Goal: Transaction & Acquisition: Purchase product/service

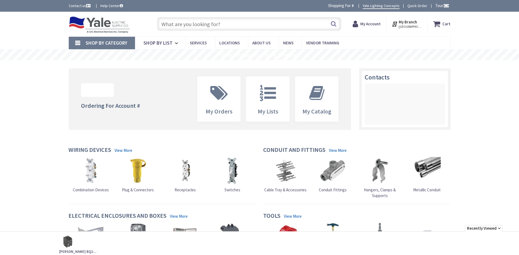
type input "[PERSON_NAME][GEOGRAPHIC_DATA], [STREET_ADDRESS]"
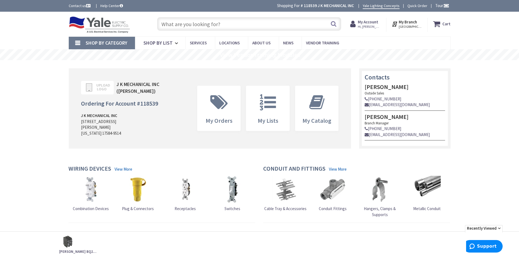
click at [415, 6] on link "Quick Order" at bounding box center [417, 5] width 20 height 5
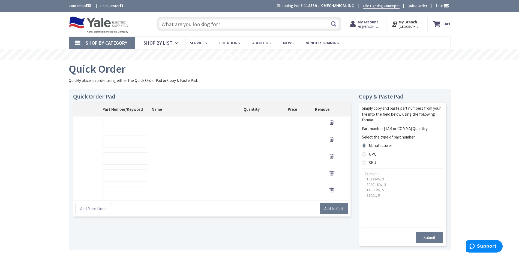
click at [128, 121] on input "text" at bounding box center [124, 125] width 45 height 12
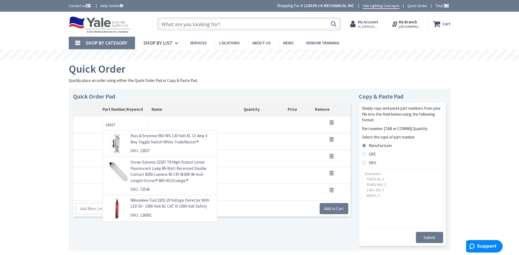
type input "22027"
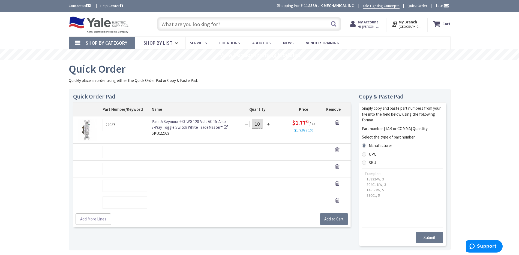
type input "10"
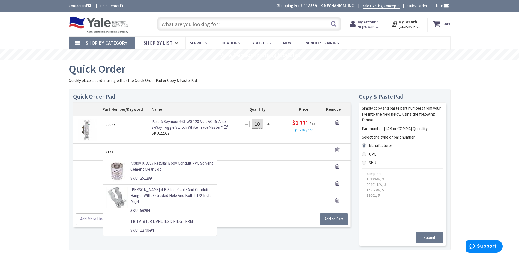
type input "21421"
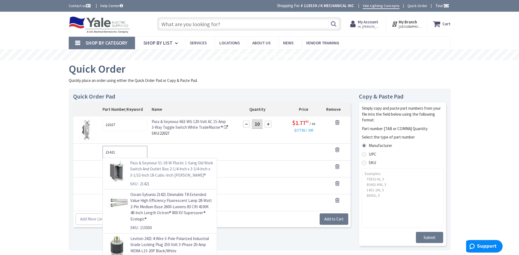
click at [151, 168] on p "Pass & Seymour S1-18-W Plastic 1-Gang Old Work Switch And Outlet Box 2-1/4-Inch…" at bounding box center [171, 169] width 83 height 19
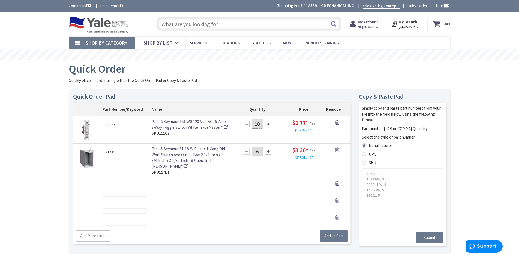
type input "6"
click at [110, 189] on input "text" at bounding box center [124, 186] width 45 height 12
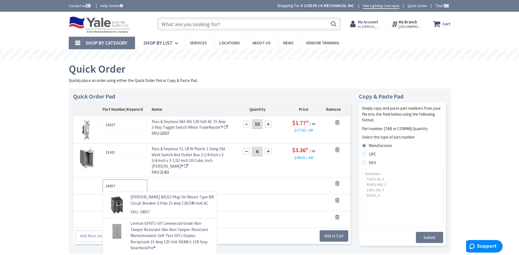
type input "18057"
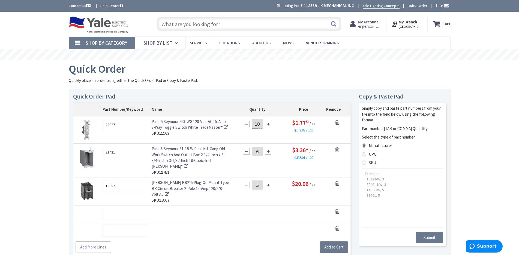
type input "5"
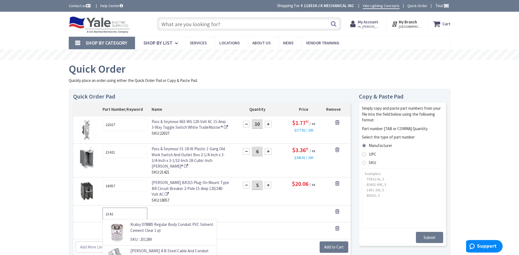
type input "21429"
click at [143, 228] on p "Pass & Seymour S2-32-W Plastic 2-Gang Old Work Switch And Outlet Box 4-1/16-Inc…" at bounding box center [171, 231] width 83 height 19
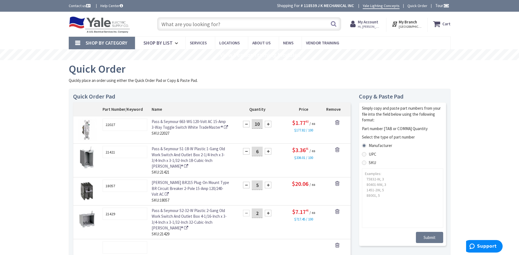
type input "2"
click at [107, 250] on input "text" at bounding box center [124, 248] width 45 height 12
type input "18578"
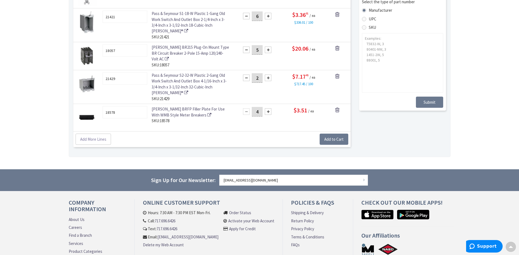
type input "4"
click at [93, 141] on link "Add More Lines" at bounding box center [92, 139] width 35 height 11
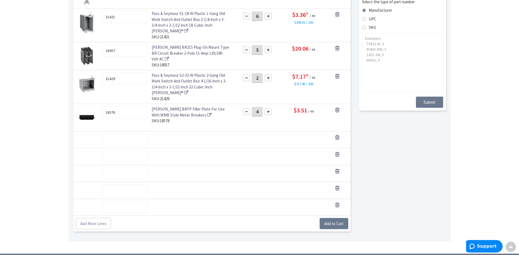
click at [111, 140] on input "text" at bounding box center [124, 140] width 45 height 12
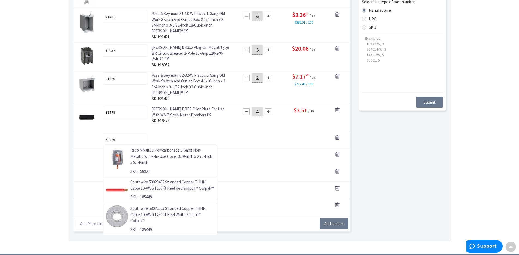
type input "58925"
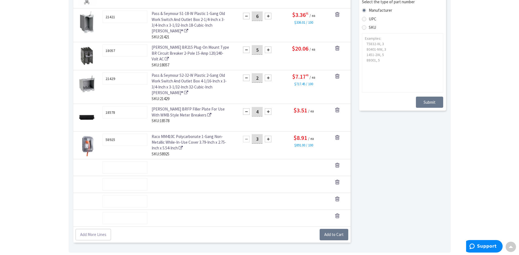
type input "3"
click at [127, 169] on input "text" at bounding box center [124, 168] width 45 height 12
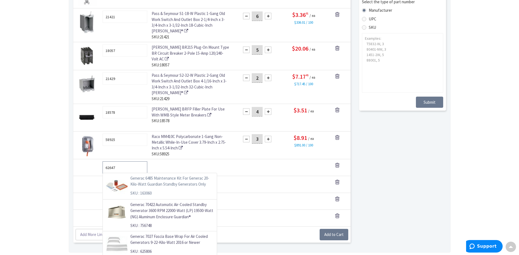
type input "163060"
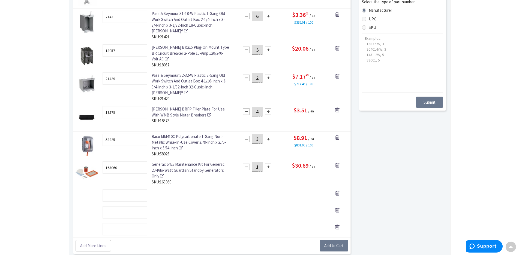
click at [133, 168] on body "Please wait... Accessibility Screen-Reader Guide, Feedback, and Issue Reporting…" at bounding box center [259, 133] width 519 height 537
drag, startPoint x: 132, startPoint y: 167, endPoint x: 103, endPoint y: 165, distance: 29.3
click at [103, 165] on input "163060" at bounding box center [124, 168] width 45 height 12
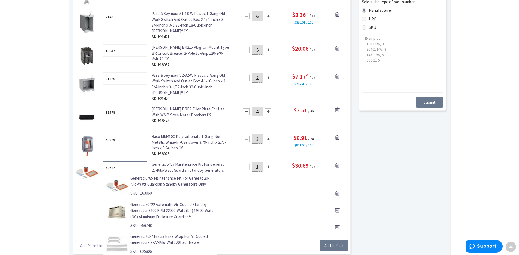
type input "62647"
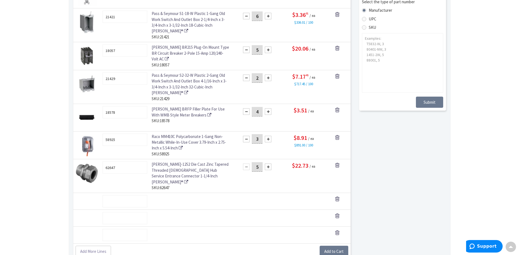
type input "5"
click at [337, 248] on button "Add to Cart" at bounding box center [333, 251] width 29 height 11
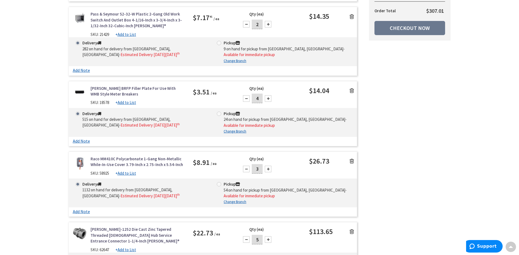
scroll to position [409, 0]
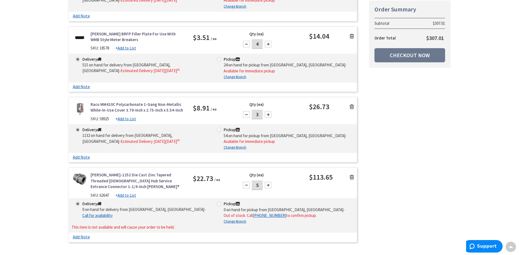
click at [110, 172] on link "[PERSON_NAME]-1252 Die Cast Zinc Tapered Threaded [DEMOGRAPHIC_DATA] Hub Servic…" at bounding box center [137, 180] width 94 height 17
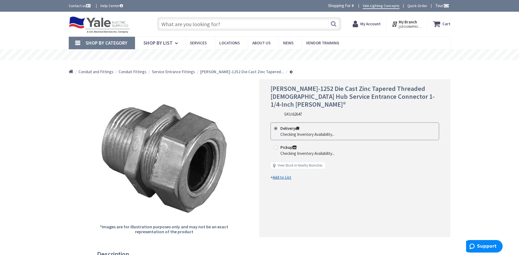
click at [298, 112] on span "62647" at bounding box center [297, 114] width 10 height 5
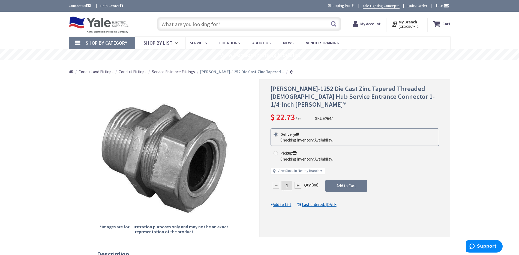
click at [243, 23] on input "text" at bounding box center [249, 24] width 184 height 14
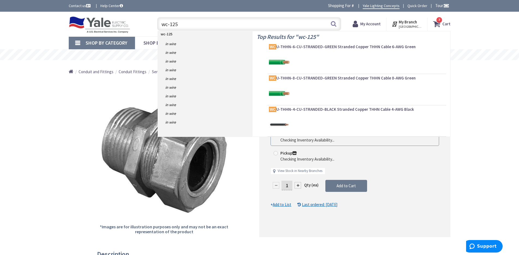
type input "wc-1252"
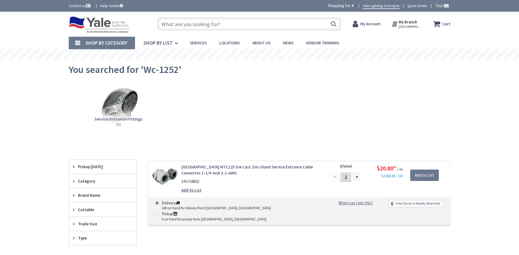
drag, startPoint x: 343, startPoint y: 177, endPoint x: 339, endPoint y: 177, distance: 3.5
click at [339, 177] on div "1" at bounding box center [345, 177] width 33 height 11
type input "5"
click at [428, 175] on input "Add to Cart" at bounding box center [424, 175] width 29 height 11
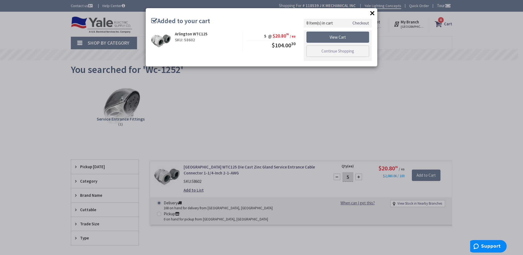
click at [352, 35] on link "View Cart" at bounding box center [338, 37] width 63 height 11
click at [343, 37] on link "View Cart" at bounding box center [338, 37] width 63 height 11
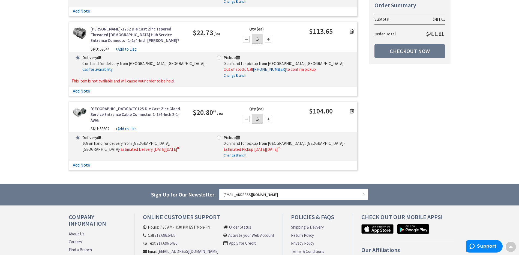
scroll to position [510, 0]
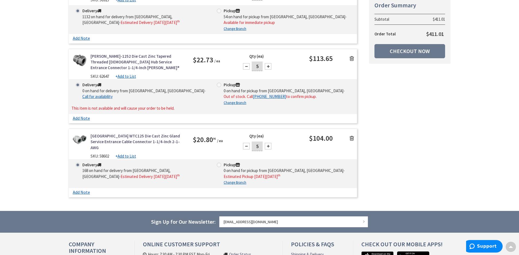
click at [351, 56] on icon at bounding box center [351, 58] width 4 height 5
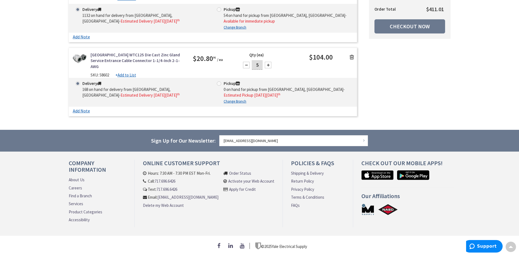
scroll to position [477, 0]
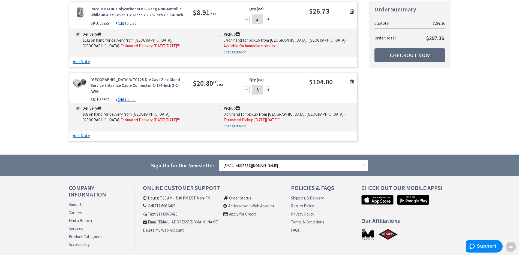
click at [406, 53] on link "Checkout Now" at bounding box center [409, 55] width 71 height 14
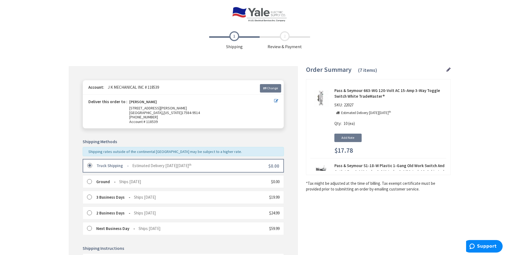
click at [47, 187] on div "Toggle Nav Checkout Shipping Review & Payment Estimated Total $297.36 7 Some it…" at bounding box center [259, 193] width 519 height 387
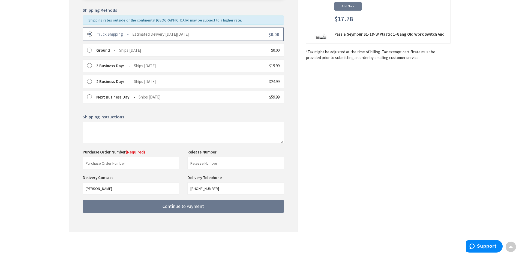
click at [127, 163] on input "text" at bounding box center [131, 163] width 96 height 12
type input "66628"
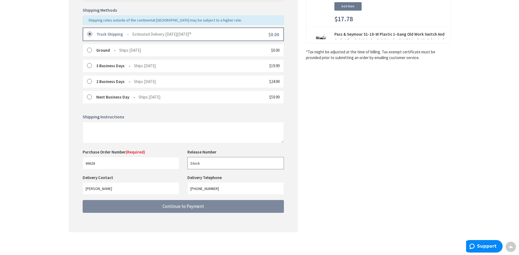
type input "Stock"
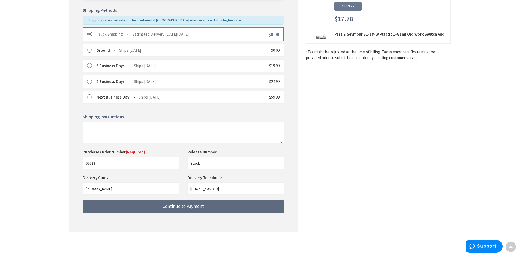
click at [193, 205] on span "Continue to Payment" at bounding box center [182, 207] width 41 height 6
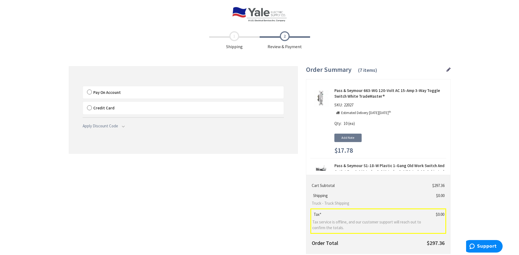
click at [132, 92] on label "Pay On Account" at bounding box center [183, 92] width 201 height 13
click at [83, 87] on input "Pay On Account" at bounding box center [83, 87] width 0 height 0
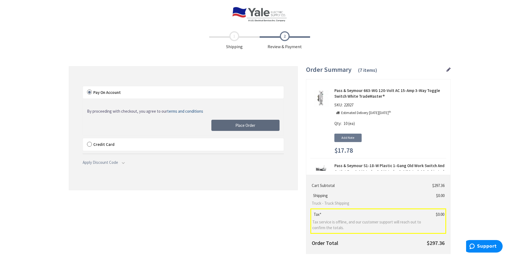
click at [259, 126] on button "Place Order" at bounding box center [245, 125] width 68 height 11
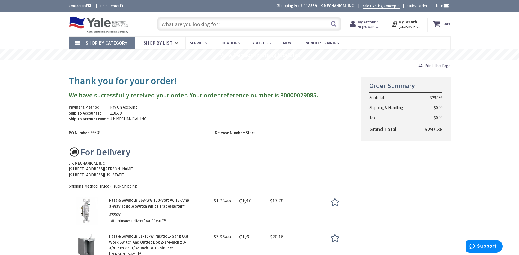
click at [445, 64] on span "Print This Page" at bounding box center [437, 65] width 26 height 5
